Goal: Task Accomplishment & Management: Complete application form

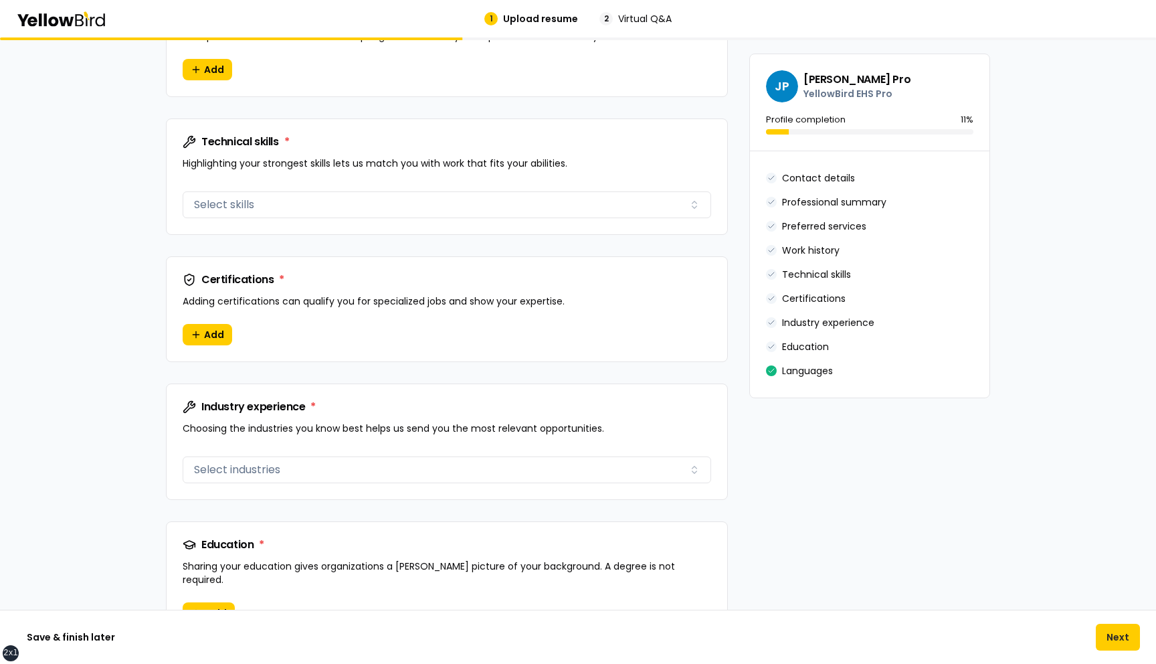
scroll to position [1012, 0]
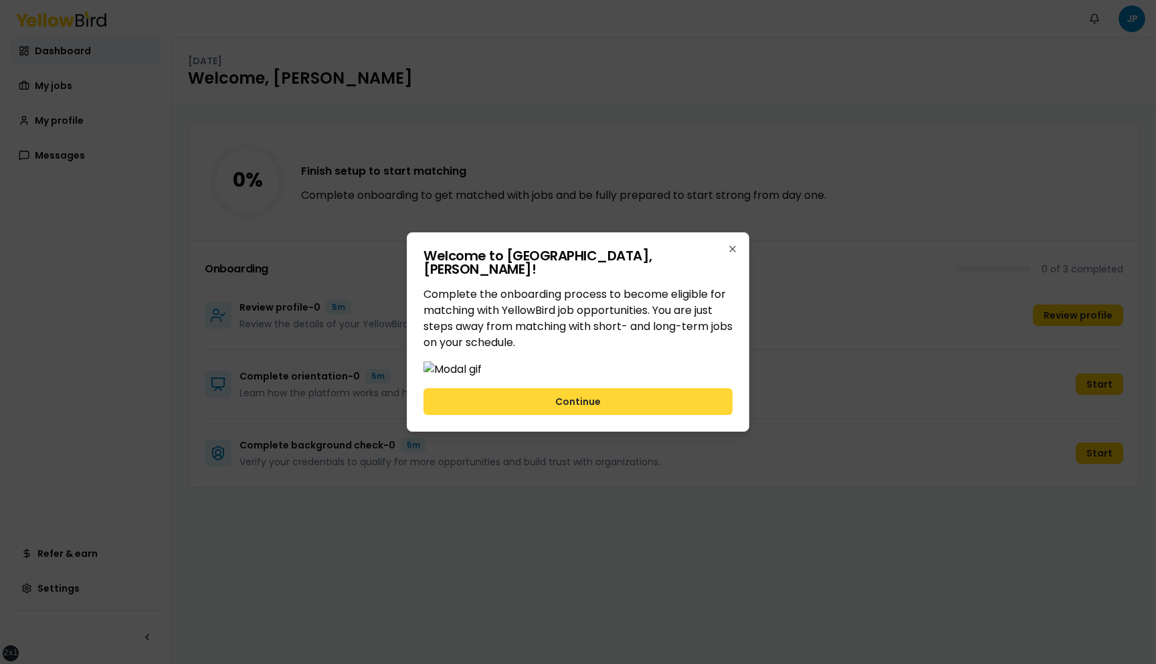
click at [541, 415] on button "Continue" at bounding box center [578, 401] width 309 height 27
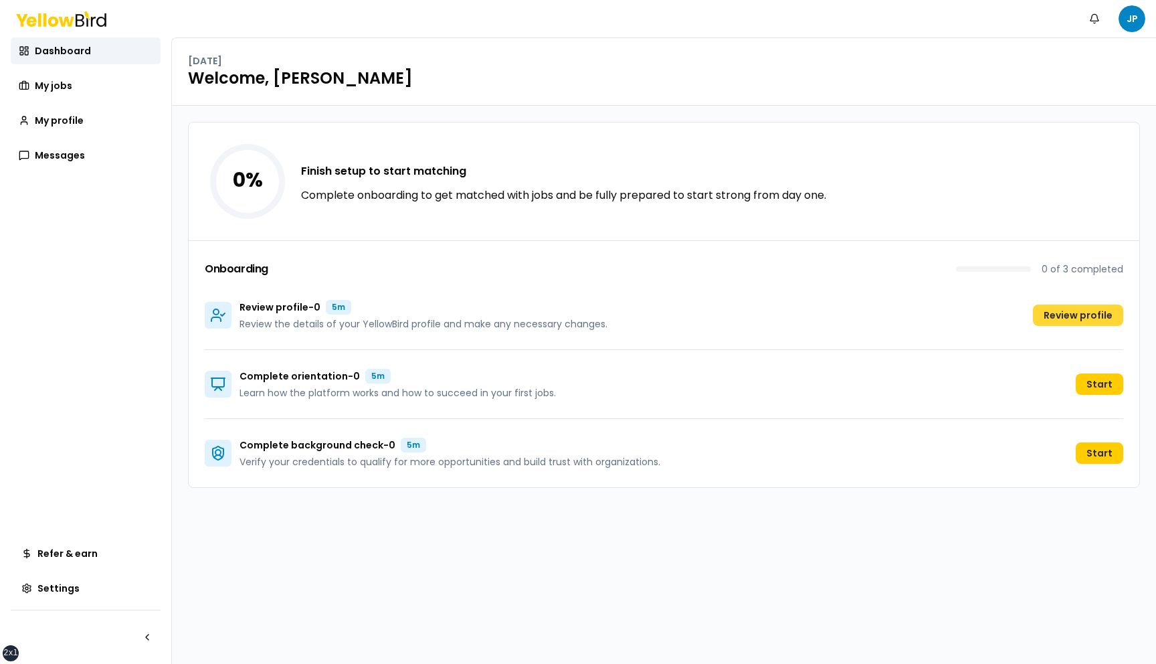
click at [1080, 315] on button "Review profile" at bounding box center [1078, 314] width 90 height 21
